Goal: Check status

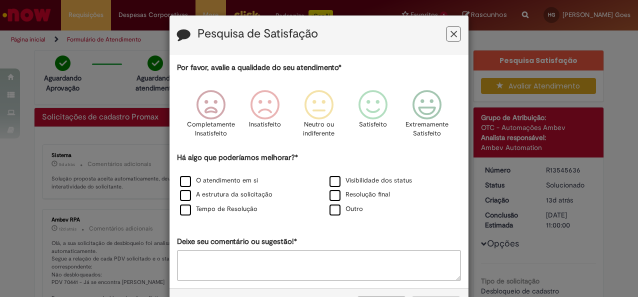
click at [452, 34] on icon "Feedback" at bounding box center [454, 34] width 7 height 11
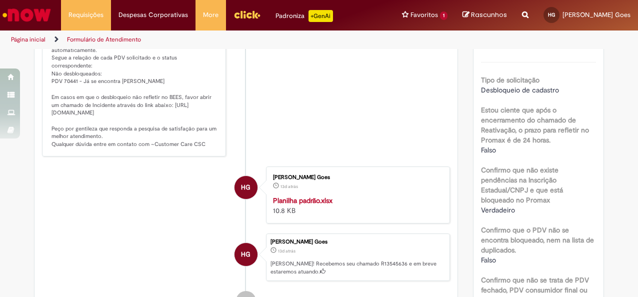
scroll to position [200, 0]
click at [320, 200] on strong "Planilha padrão.xlsx" at bounding box center [303, 201] width 60 height 9
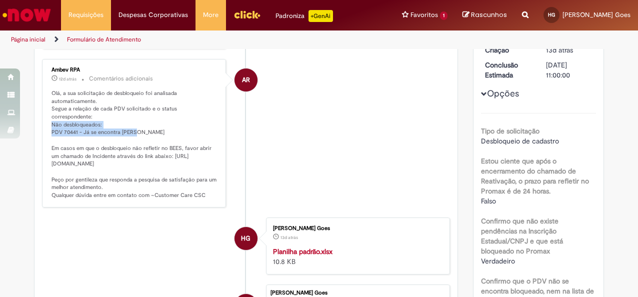
drag, startPoint x: 44, startPoint y: 115, endPoint x: 141, endPoint y: 122, distance: 97.3
click at [141, 122] on div "Ambev RPA 12d atrás 12 dias atrás Comentários adicionais Olá, a sua solicitação…" at bounding box center [134, 133] width 178 height 143
drag, startPoint x: 141, startPoint y: 122, endPoint x: 128, endPoint y: 120, distance: 13.2
click at [128, 120] on p "Olá, a sua solicitação de desbloqueio foi analisada automaticamente. Segue a re…" at bounding box center [135, 145] width 167 height 110
click at [113, 118] on p "Olá, a sua solicitação de desbloqueio foi analisada automaticamente. Segue a re…" at bounding box center [135, 145] width 167 height 110
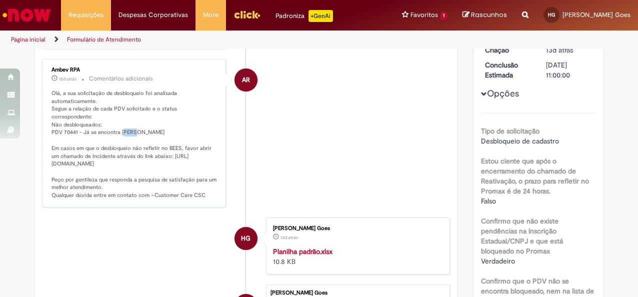
drag, startPoint x: 130, startPoint y: 124, endPoint x: 121, endPoint y: 124, distance: 9.0
click at [121, 124] on p "Olá, a sua solicitação de desbloqueio foi analisada automaticamente. Segue a re…" at bounding box center [135, 145] width 167 height 110
drag, startPoint x: 121, startPoint y: 124, endPoint x: 132, endPoint y: 113, distance: 15.6
click at [126, 122] on p "Olá, a sua solicitação de desbloqueio foi analisada automaticamente. Segue a re…" at bounding box center [135, 145] width 167 height 110
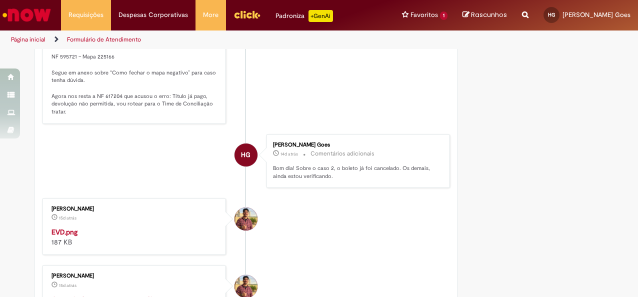
scroll to position [700, 0]
